Goal: Information Seeking & Learning: Find specific fact

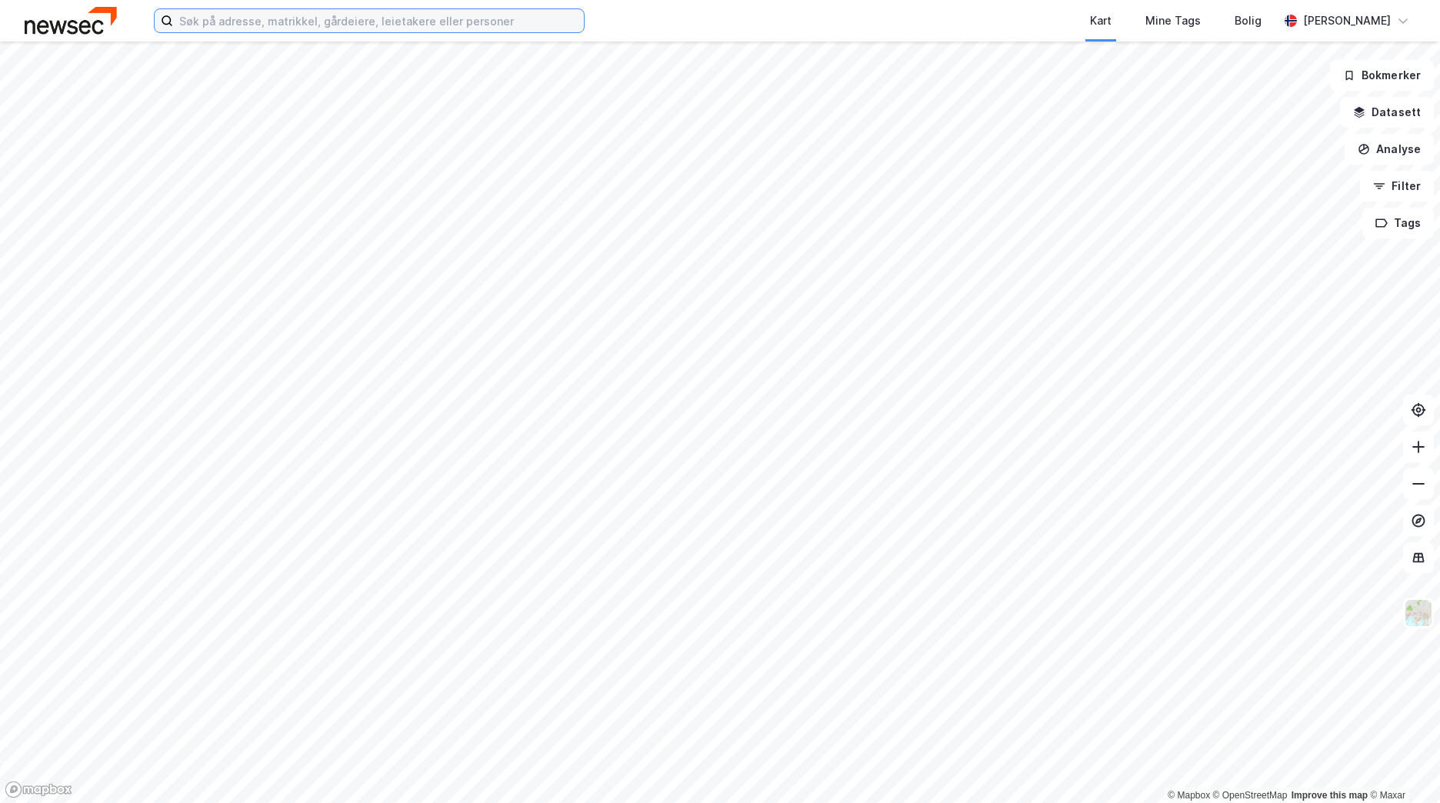
click at [224, 17] on input at bounding box center [378, 20] width 411 height 23
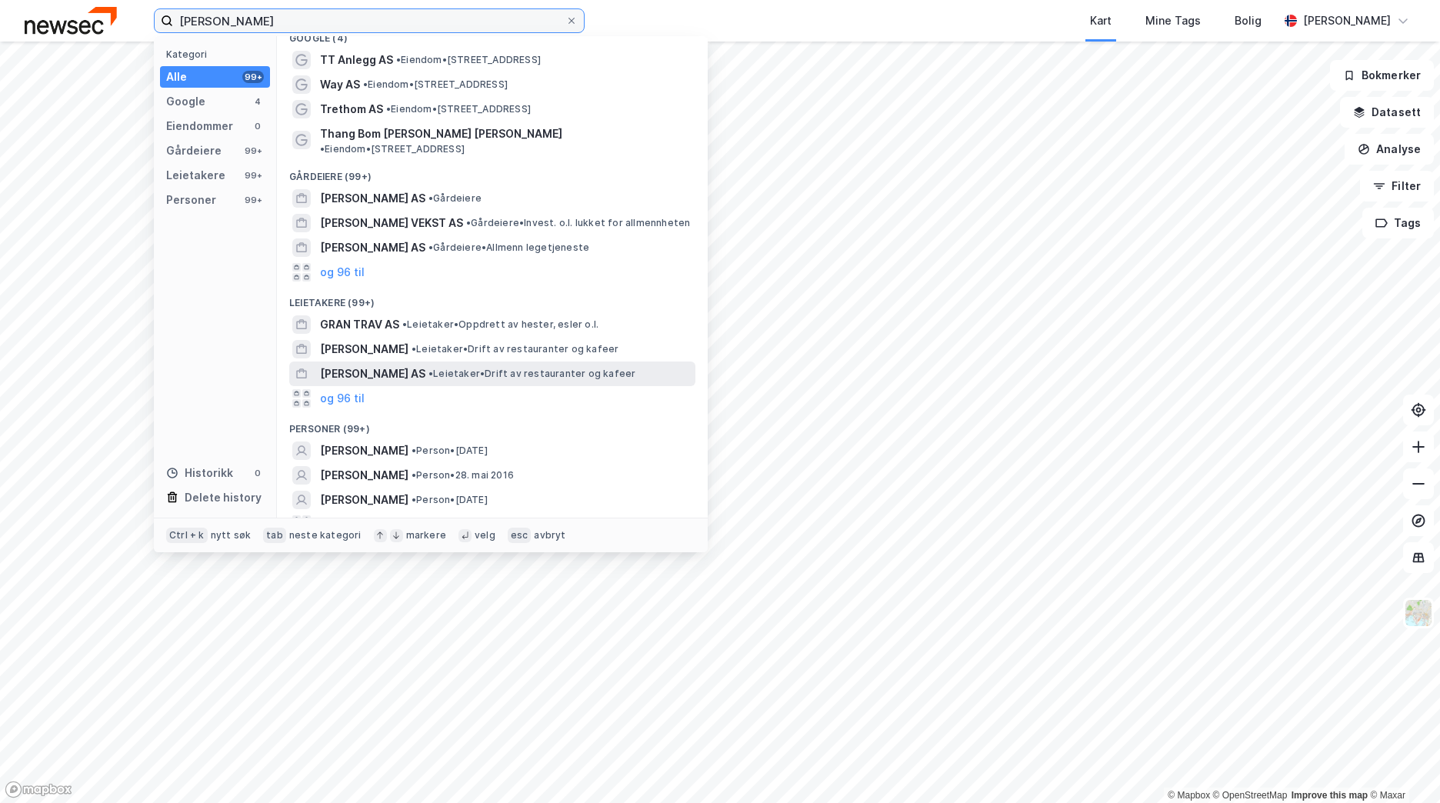
scroll to position [23, 0]
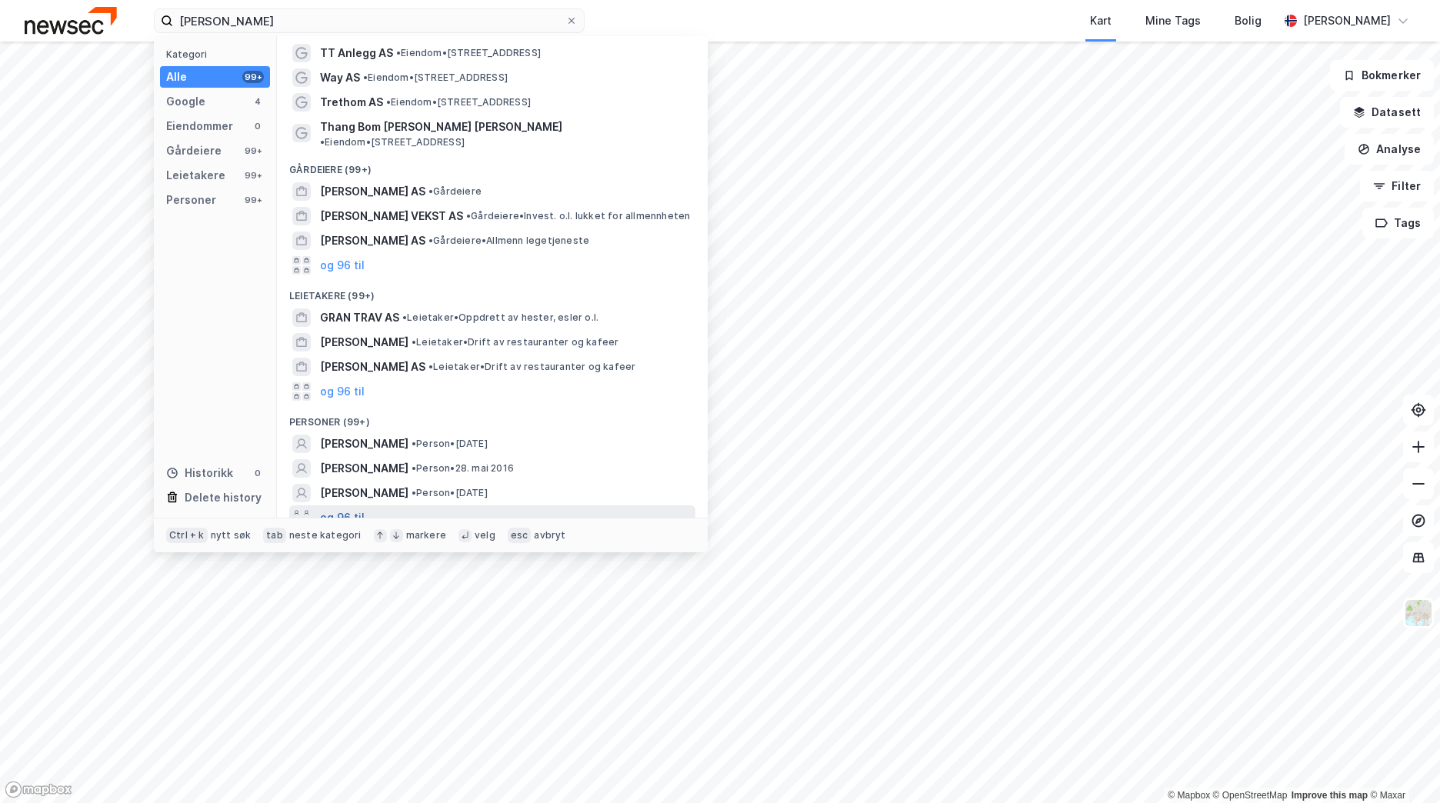
click at [341, 508] on button "og 96 til" at bounding box center [342, 517] width 45 height 18
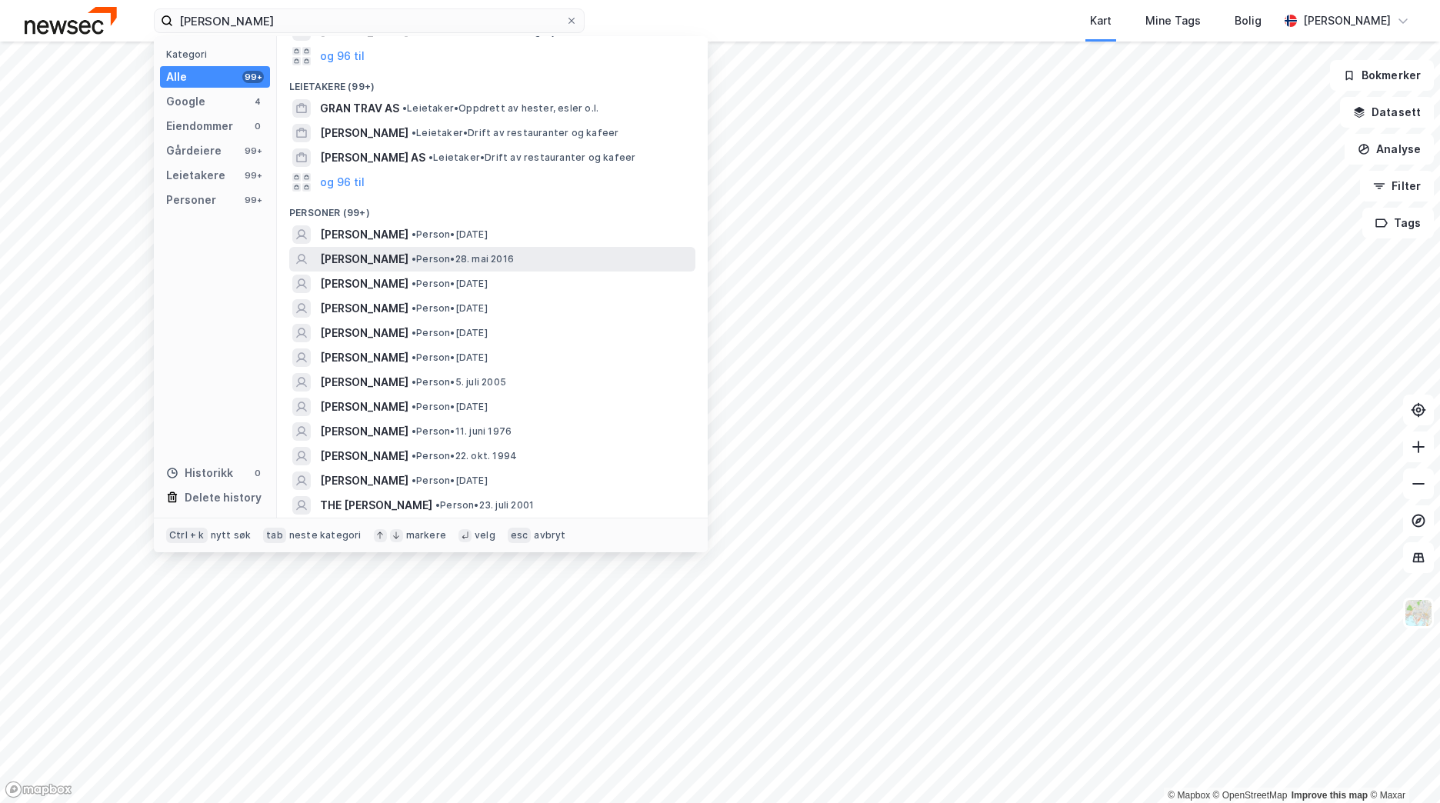
scroll to position [254, 0]
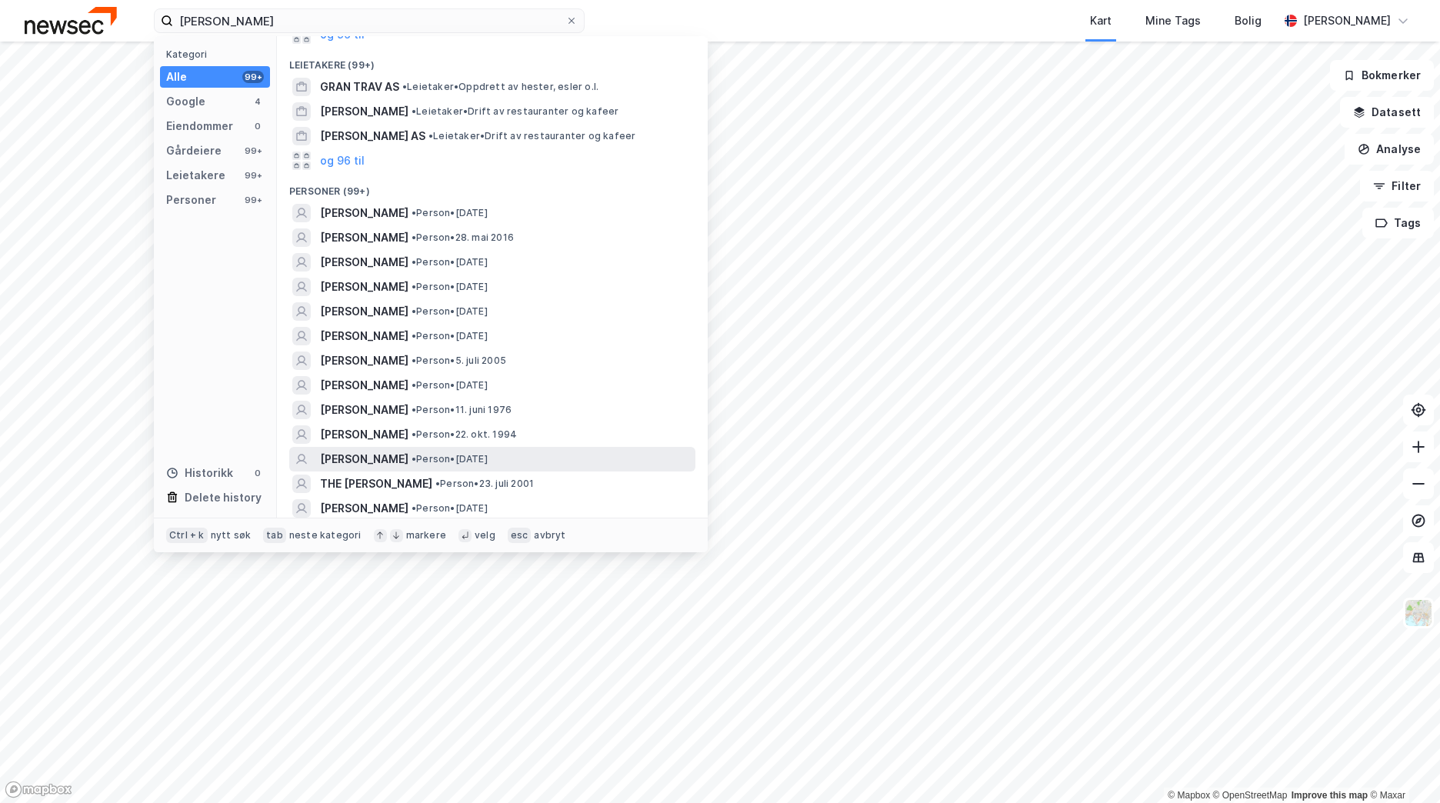
click at [488, 453] on span "• Person • [DATE]" at bounding box center [449, 459] width 76 height 12
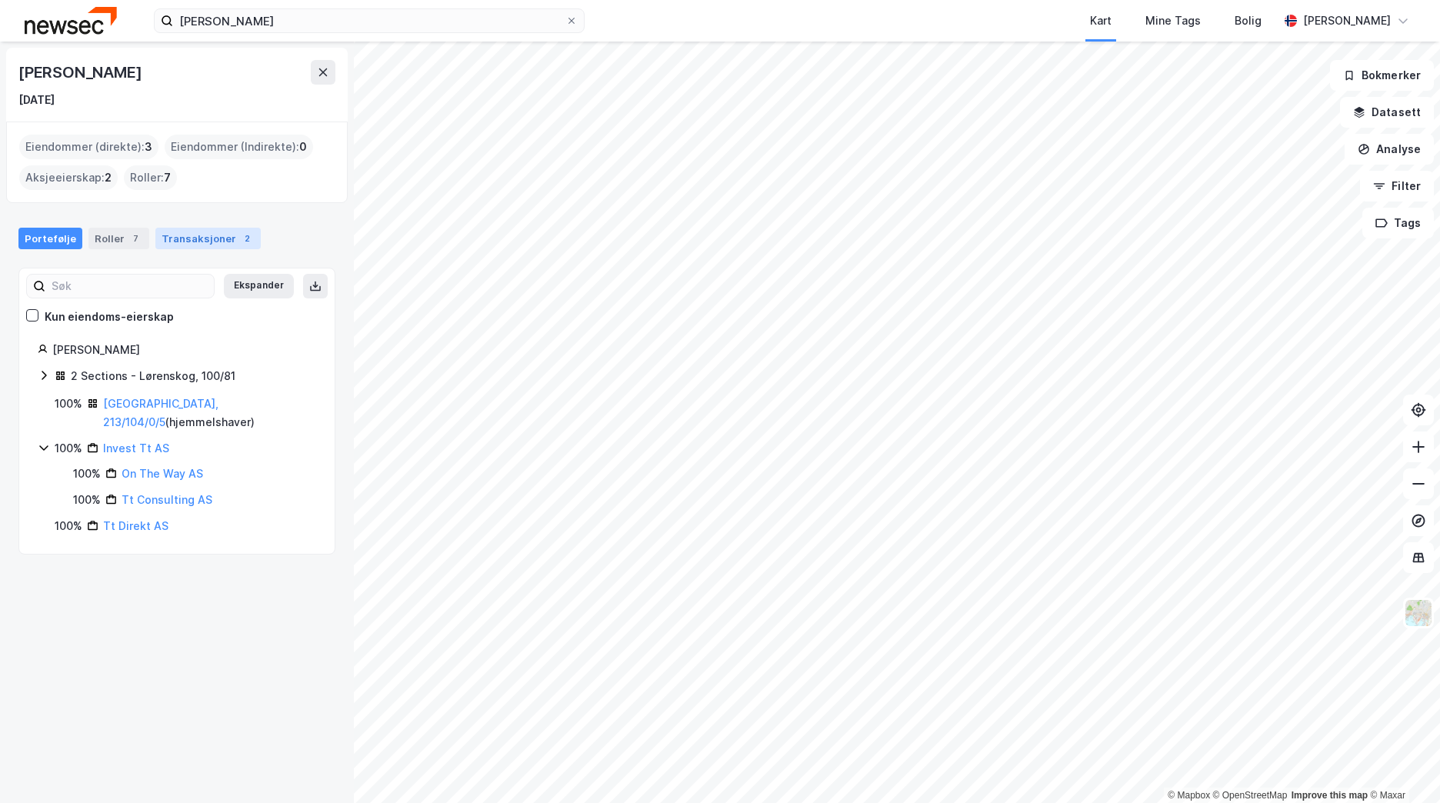
click at [186, 244] on div "Transaksjoner 2" at bounding box center [207, 239] width 105 height 22
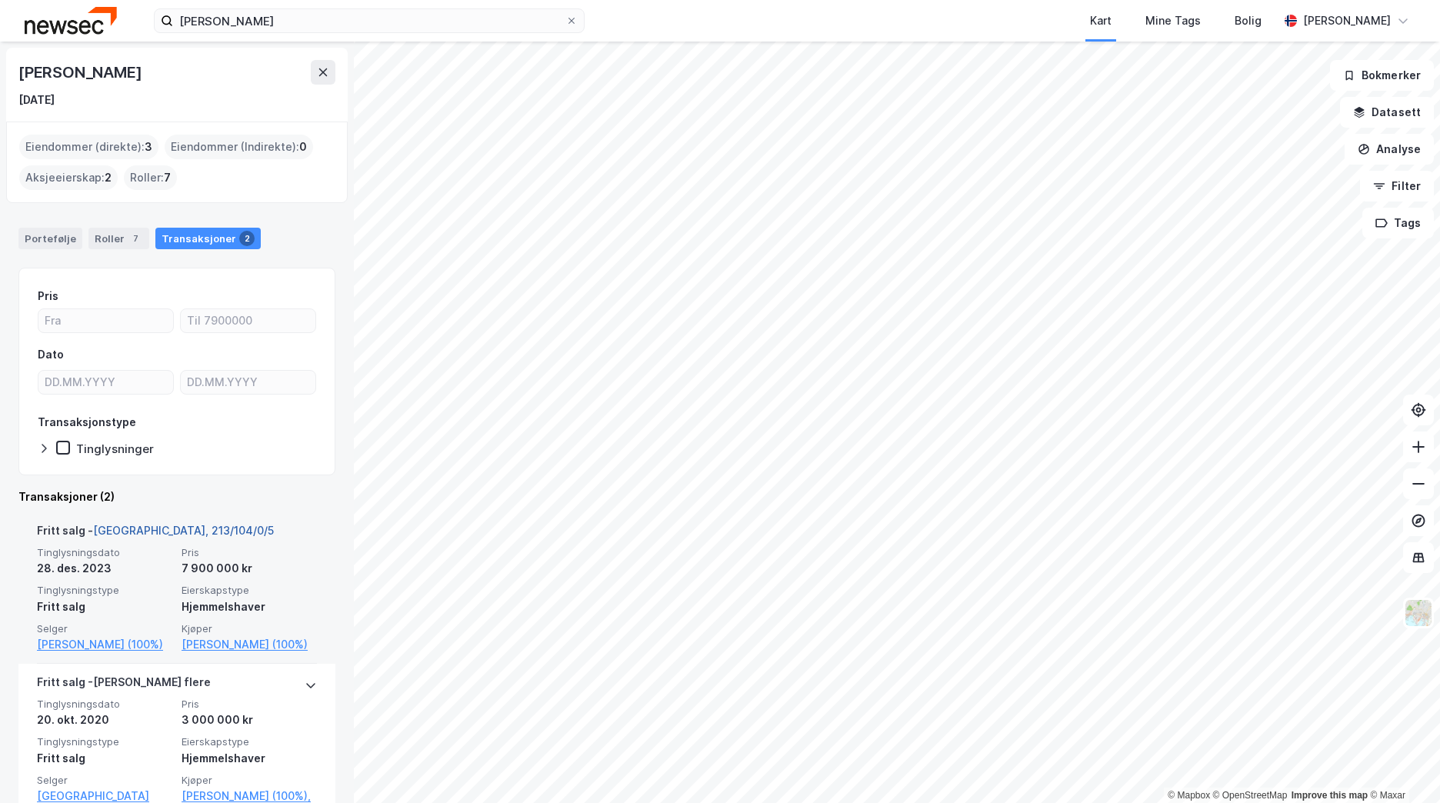
click at [94, 531] on link "[GEOGRAPHIC_DATA], 213/104/0/5" at bounding box center [183, 530] width 181 height 13
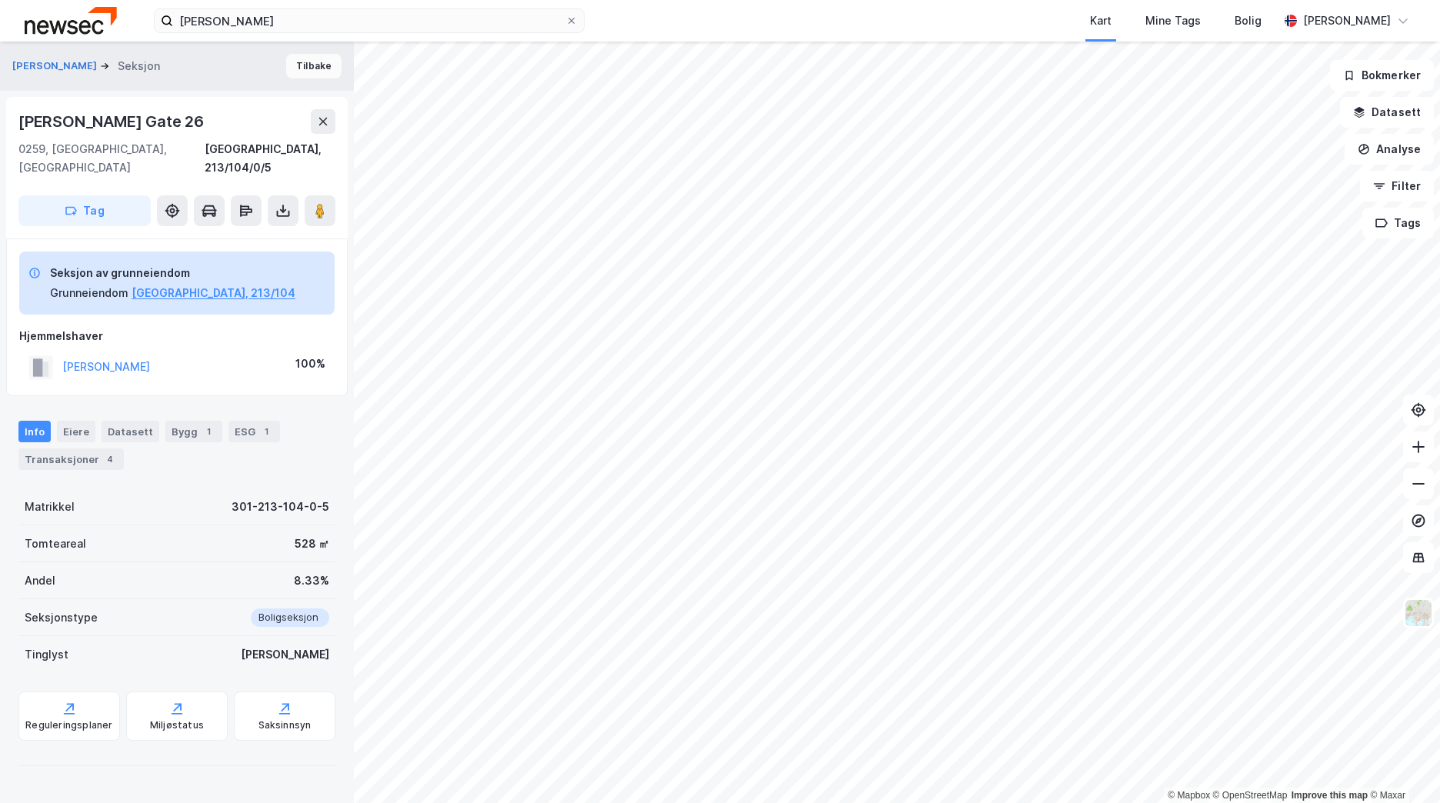
click at [311, 75] on button "Tilbake" at bounding box center [313, 66] width 55 height 25
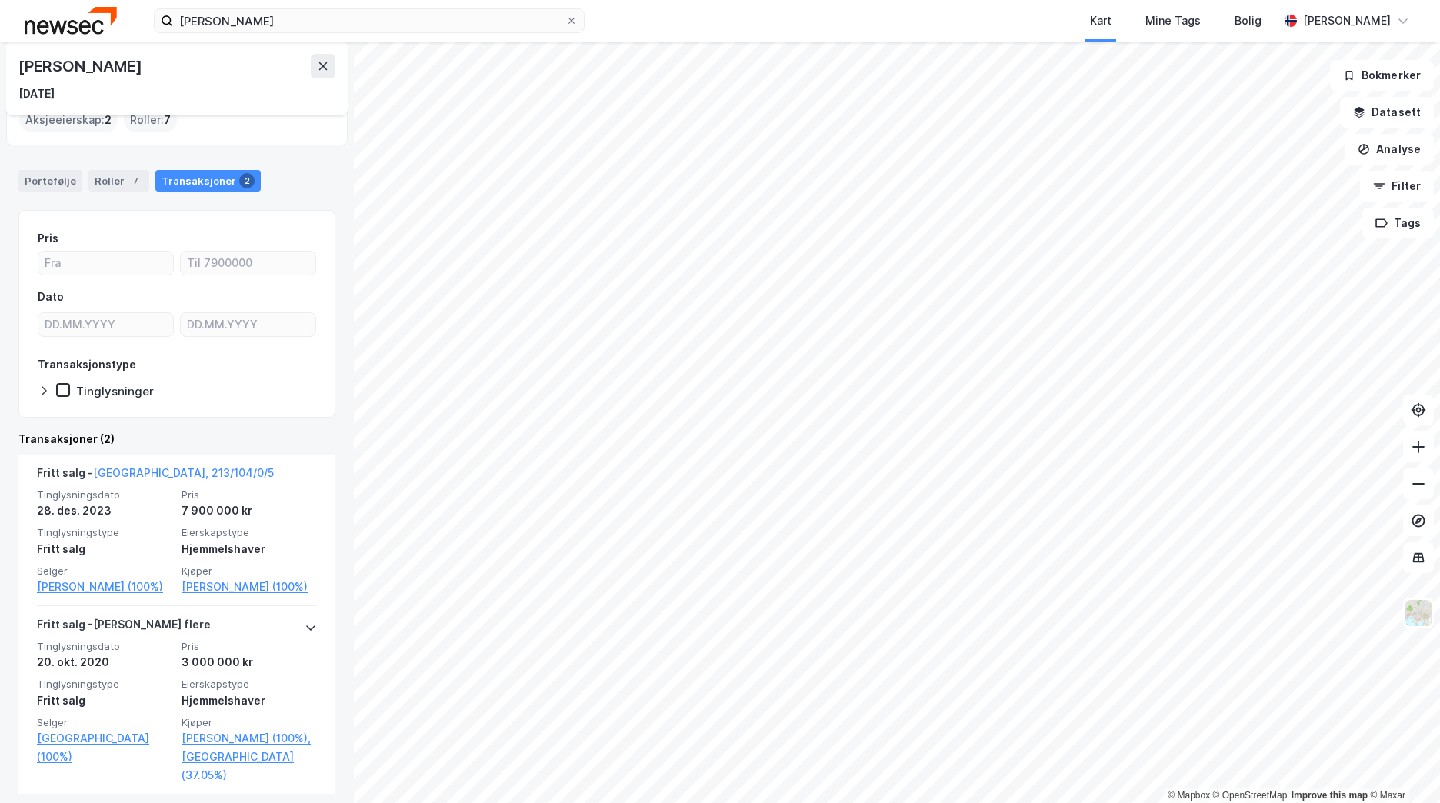
scroll to position [85, 0]
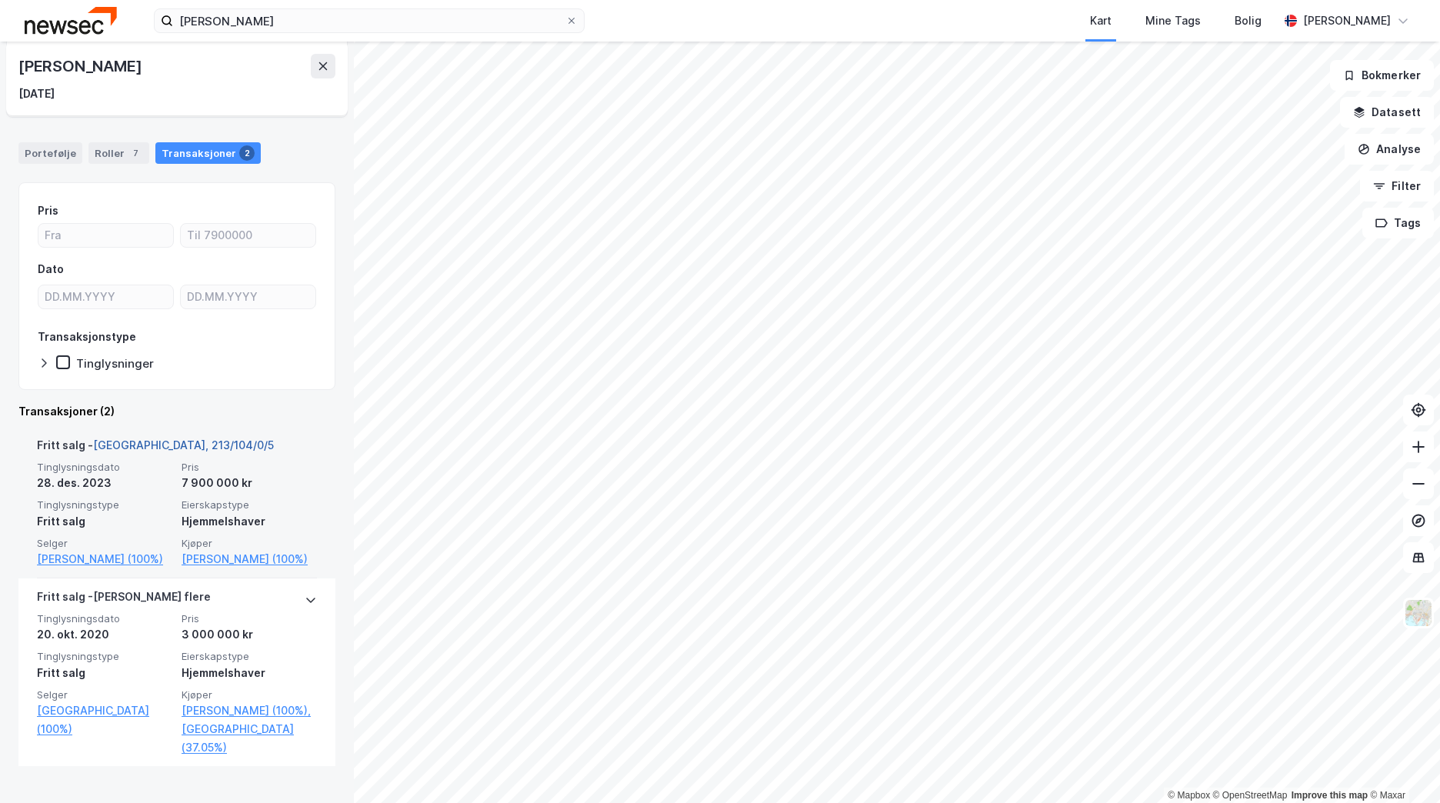
click at [146, 441] on link "[GEOGRAPHIC_DATA], 213/104/0/5" at bounding box center [183, 444] width 181 height 13
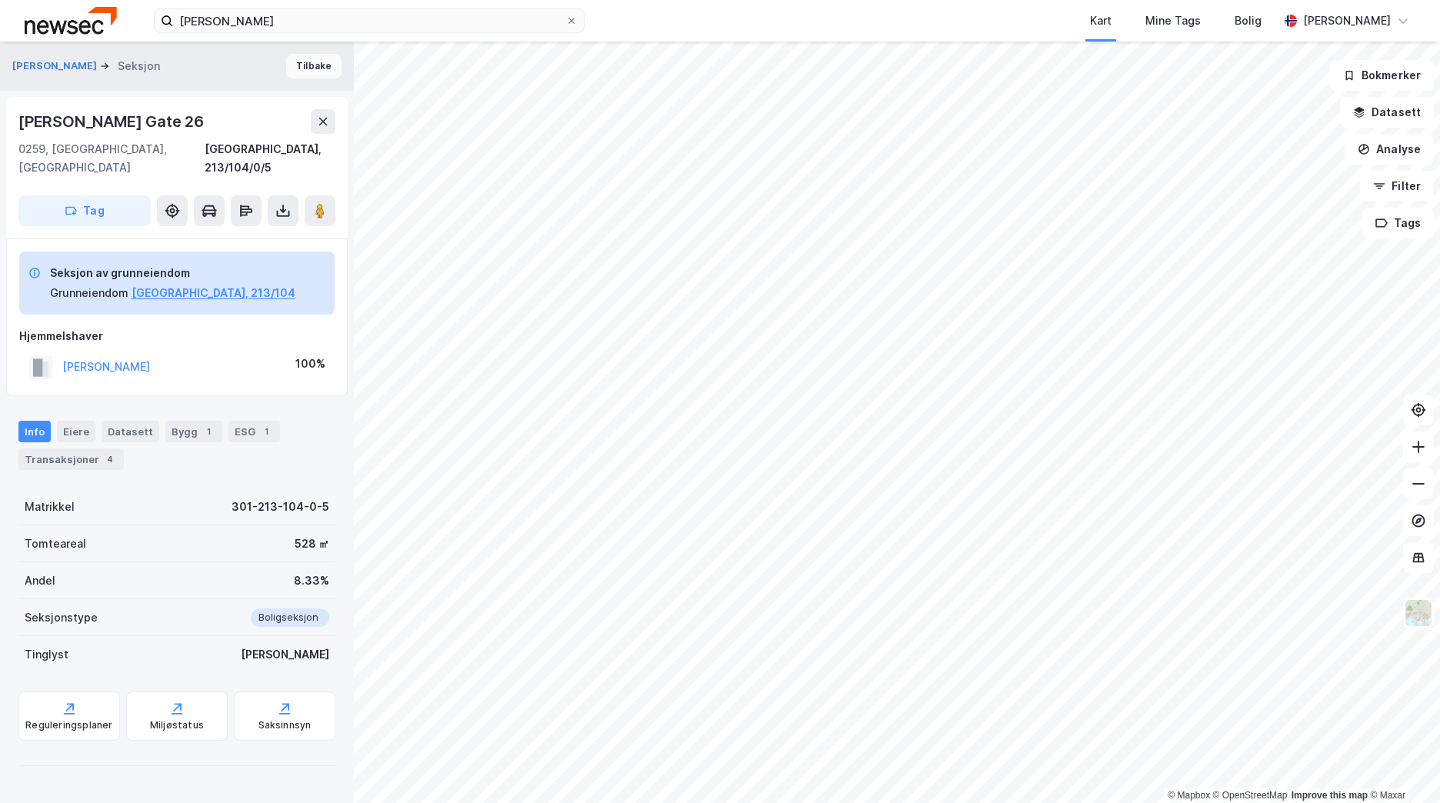
click at [304, 68] on button "Tilbake" at bounding box center [313, 66] width 55 height 25
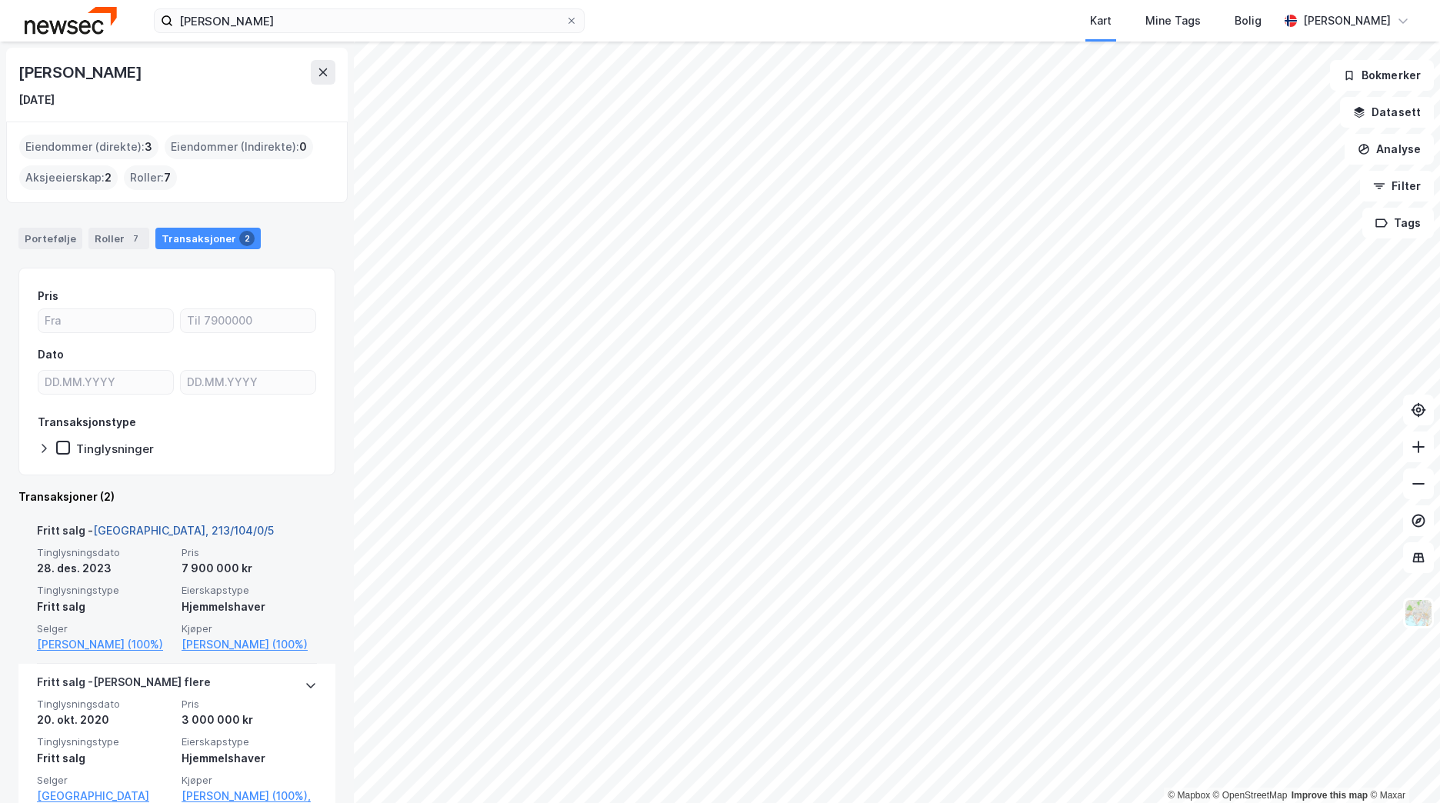
click at [171, 534] on link "[GEOGRAPHIC_DATA], 213/104/0/5" at bounding box center [183, 530] width 181 height 13
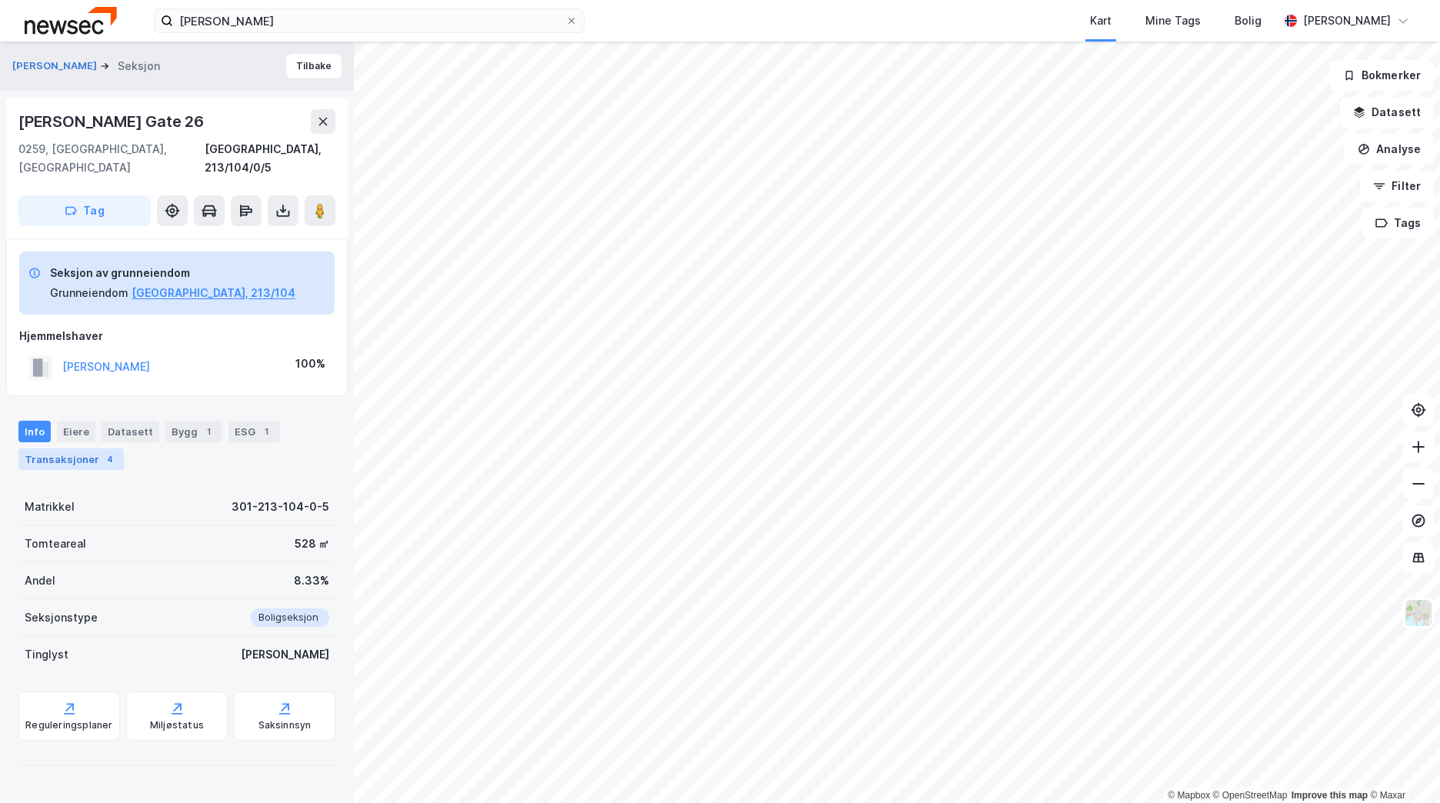
click at [90, 448] on div "Transaksjoner 4" at bounding box center [70, 459] width 105 height 22
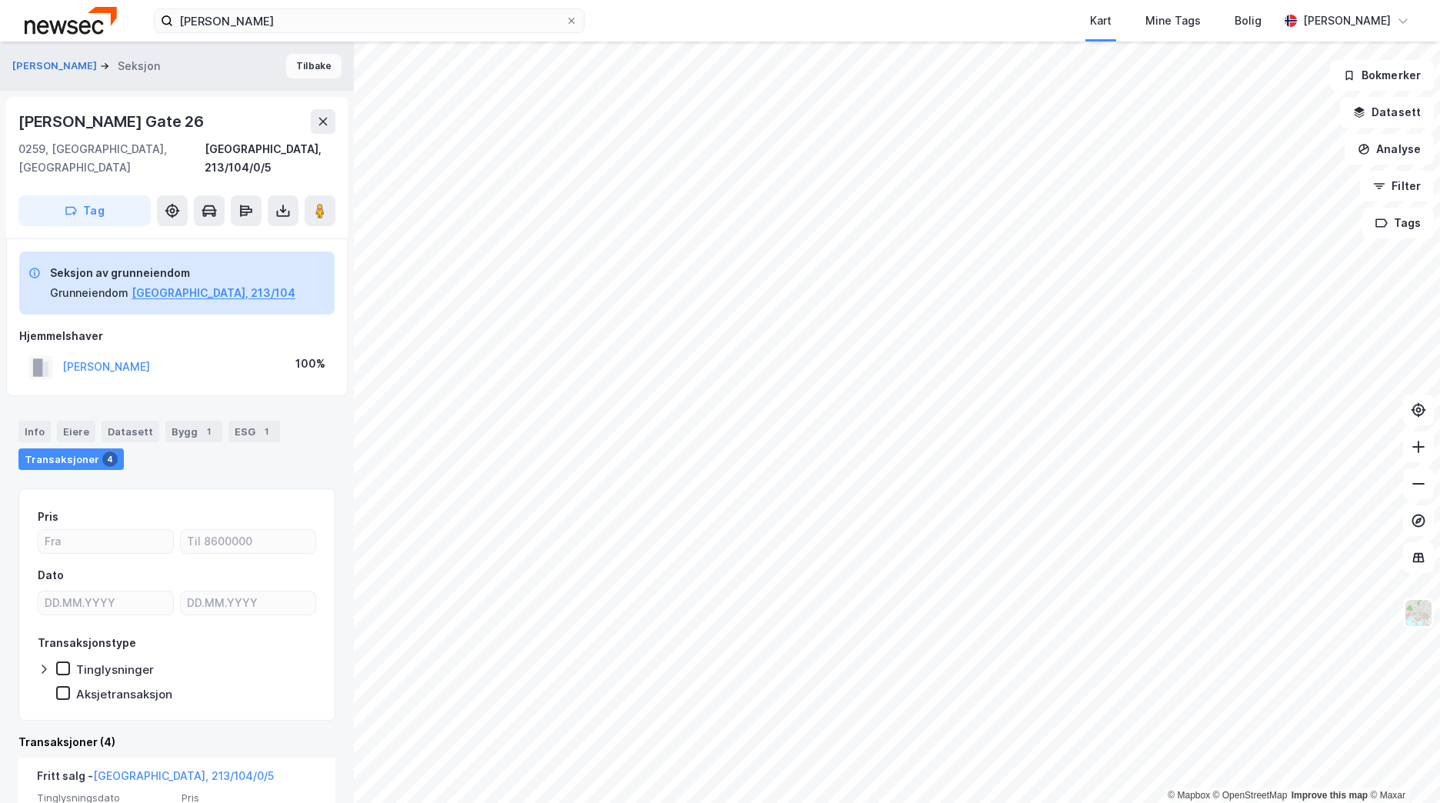
click at [296, 71] on button "Tilbake" at bounding box center [313, 66] width 55 height 25
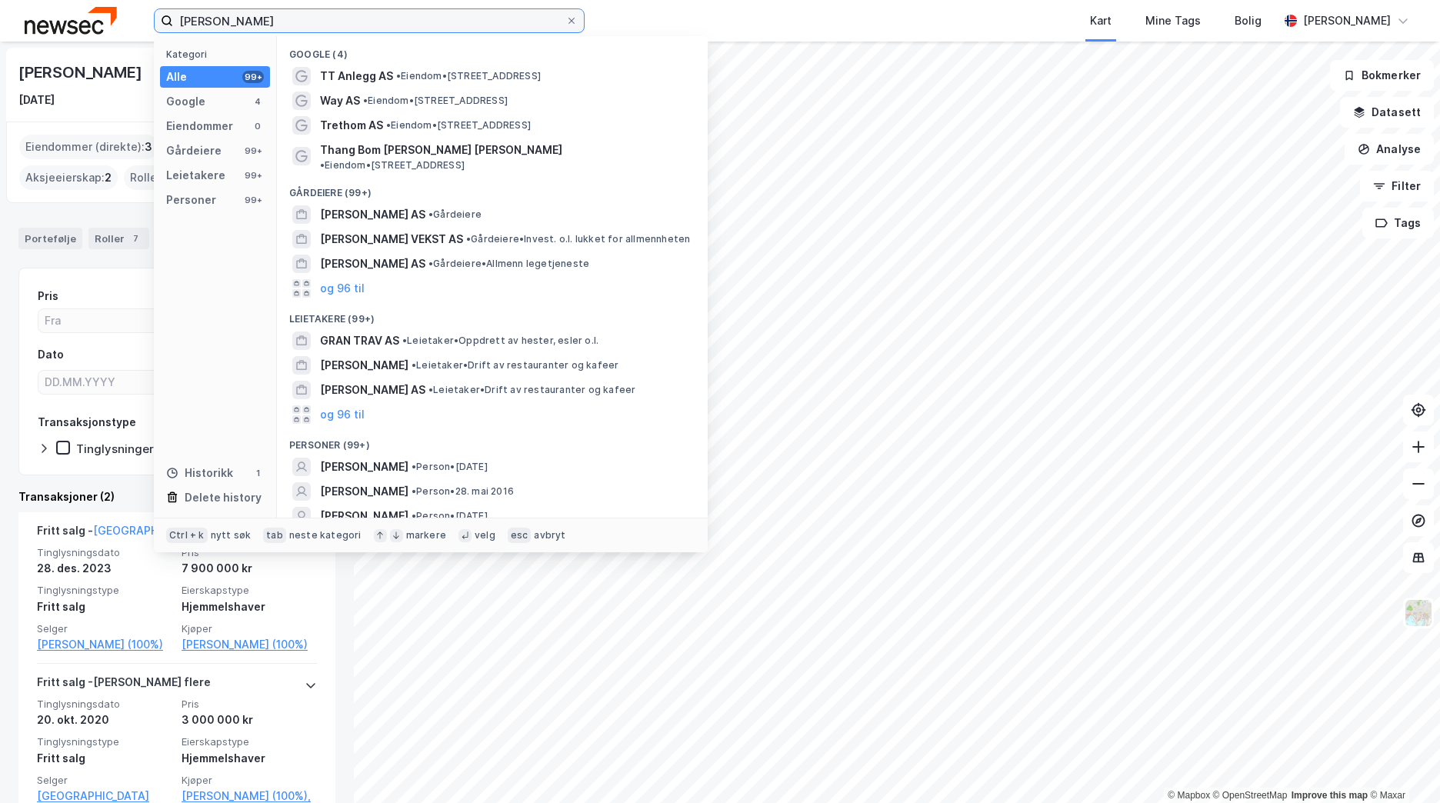
click at [277, 28] on input "[PERSON_NAME]" at bounding box center [369, 20] width 392 height 23
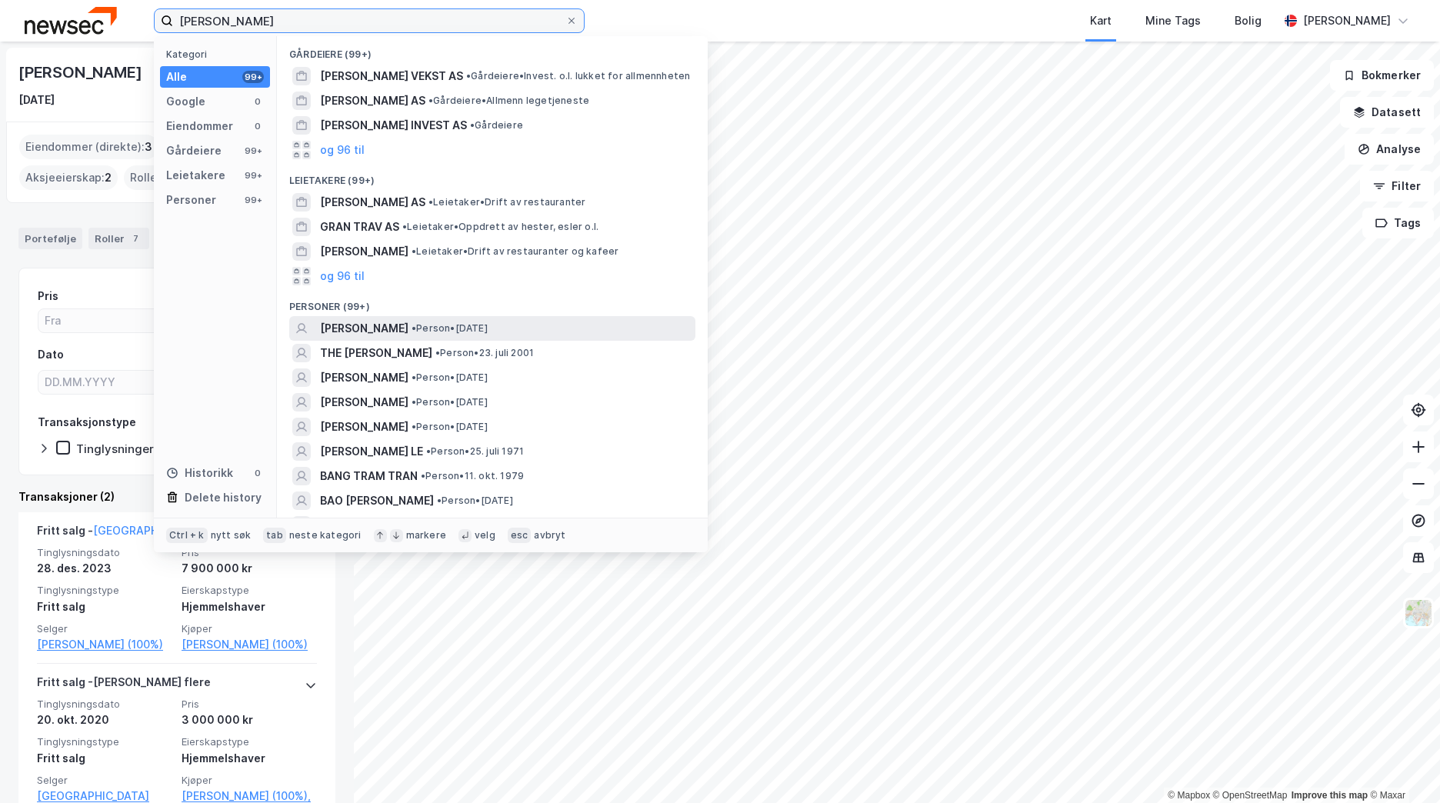
type input "[PERSON_NAME]"
click at [509, 338] on div "[PERSON_NAME] • Person • [DATE]" at bounding box center [492, 328] width 406 height 25
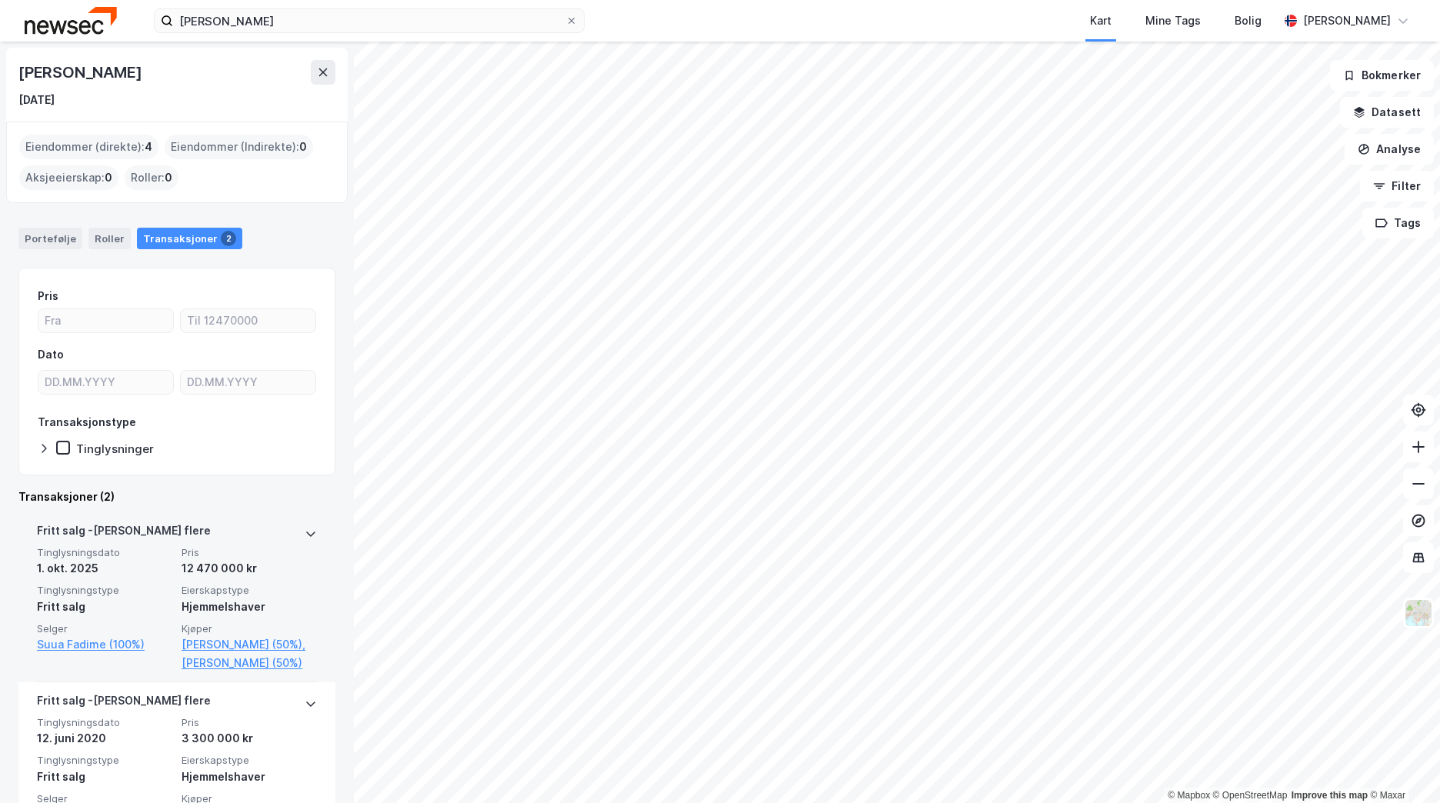
click at [305, 528] on icon at bounding box center [311, 534] width 12 height 12
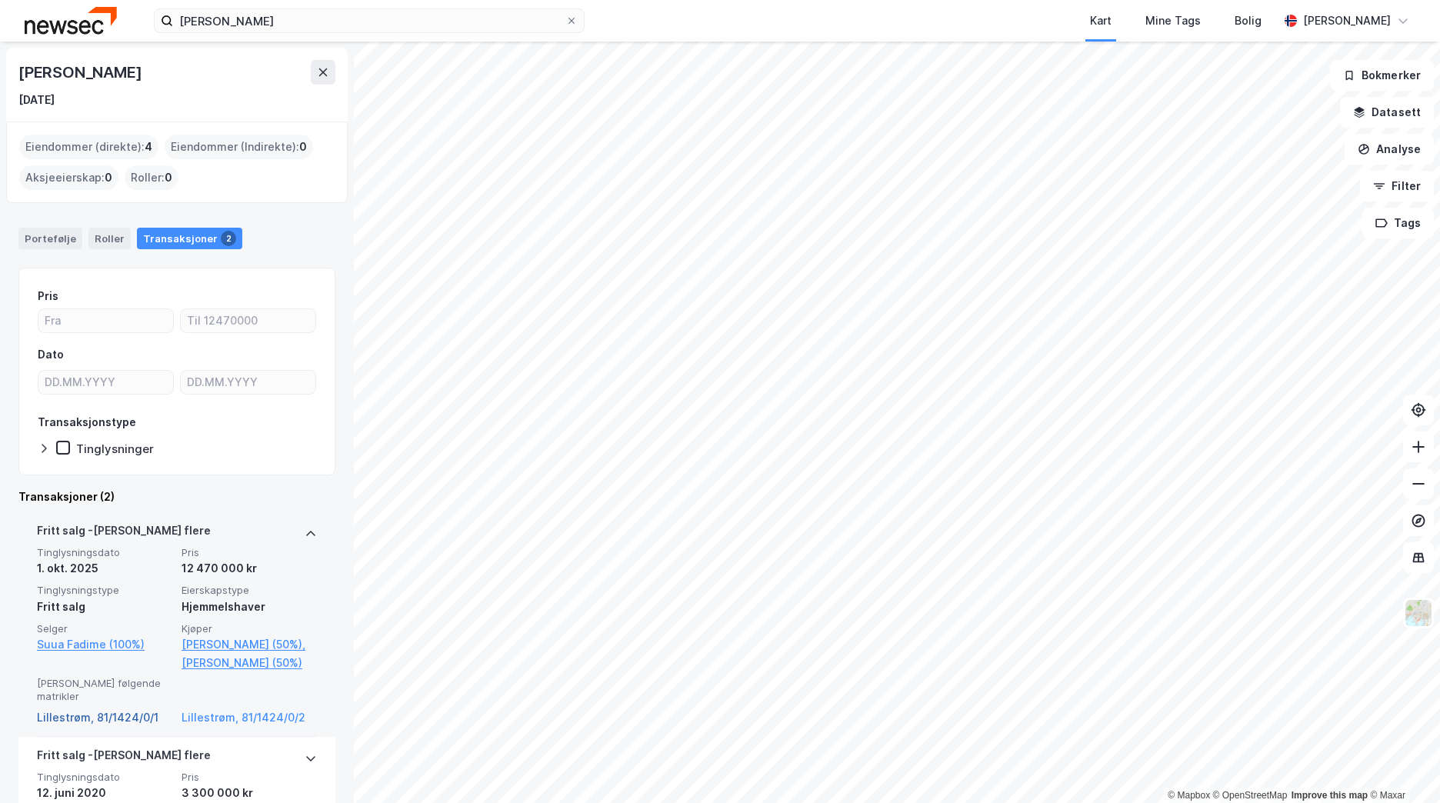
click at [120, 708] on link "Lillestrøm, 81/1424/0/1" at bounding box center [104, 717] width 135 height 18
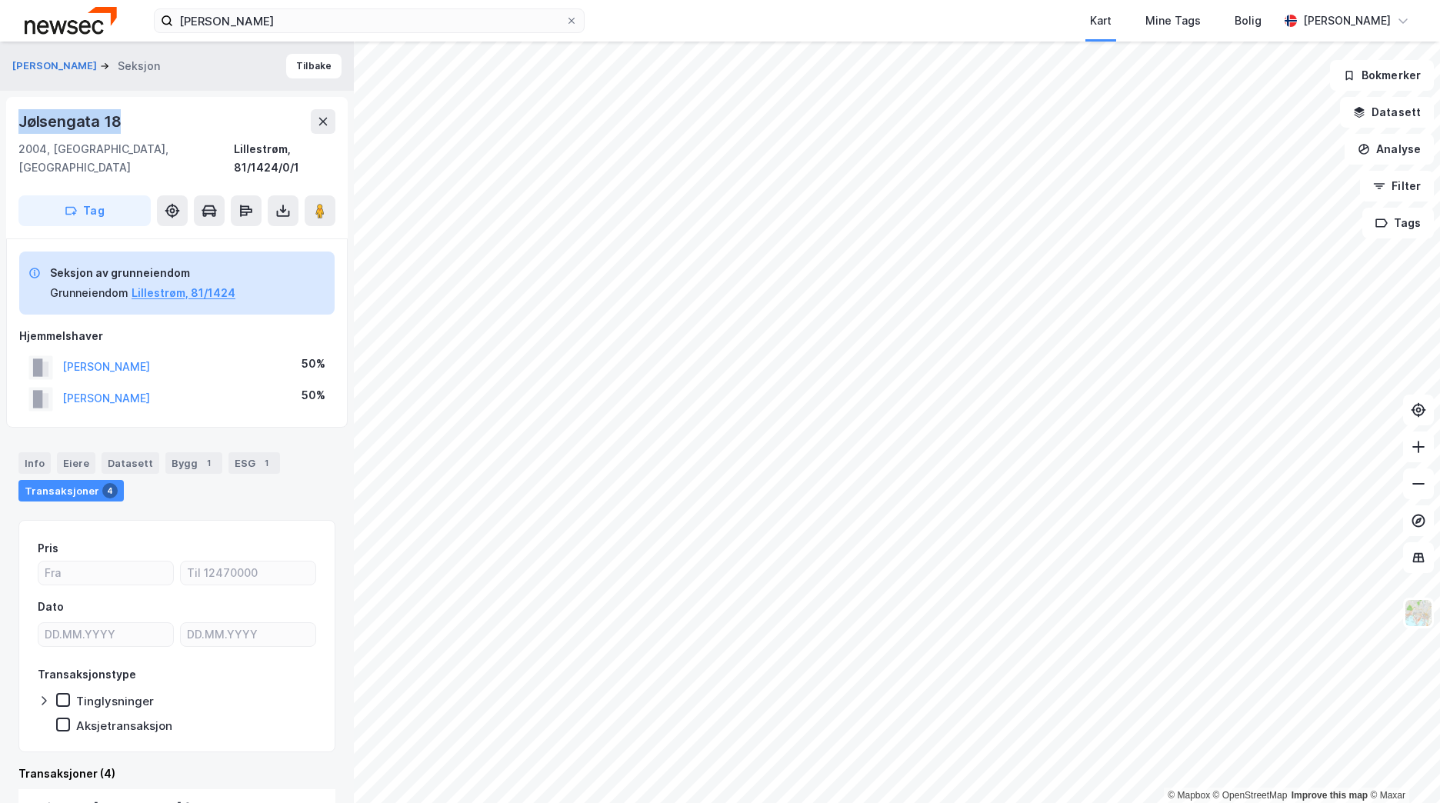
drag, startPoint x: 144, startPoint y: 128, endPoint x: 21, endPoint y: 126, distance: 123.1
click at [21, 126] on div "Jølsengata 18" at bounding box center [176, 121] width 317 height 25
copy div "Jølsengata 18"
click at [312, 62] on button "Tilbake" at bounding box center [313, 66] width 55 height 25
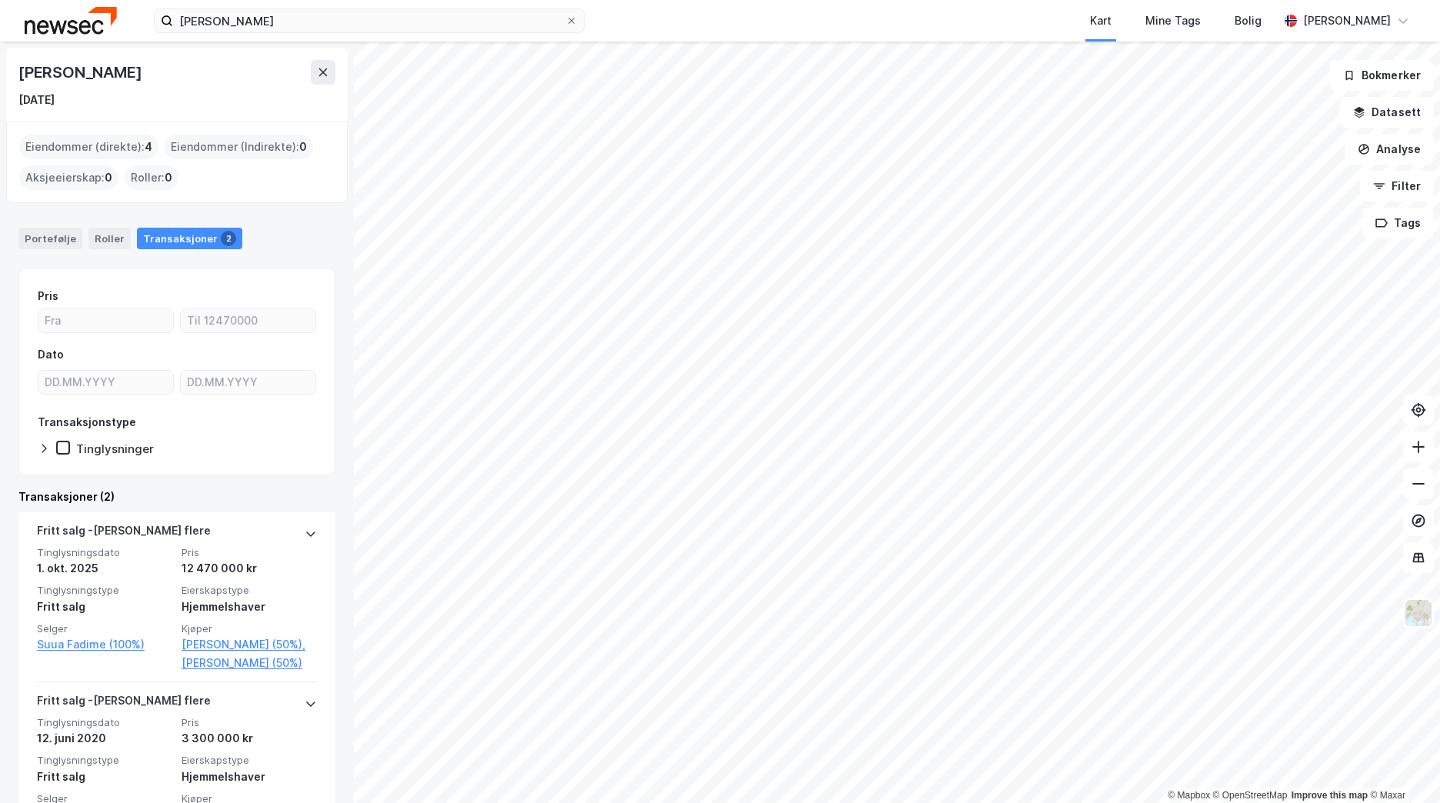
click at [42, 21] on img at bounding box center [71, 20] width 92 height 27
